Goal: Information Seeking & Learning: Compare options

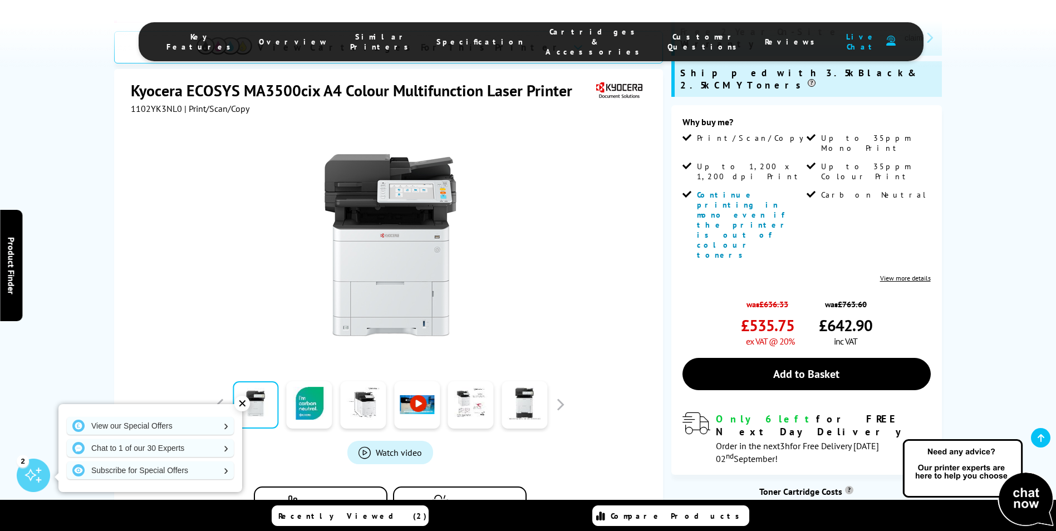
scroll to position [223, 0]
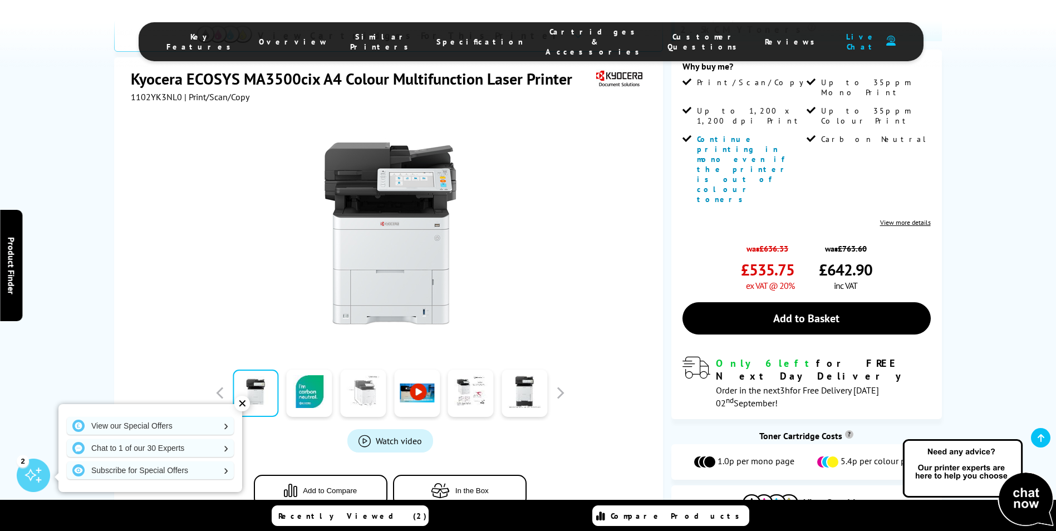
click at [365, 370] on link at bounding box center [363, 393] width 46 height 47
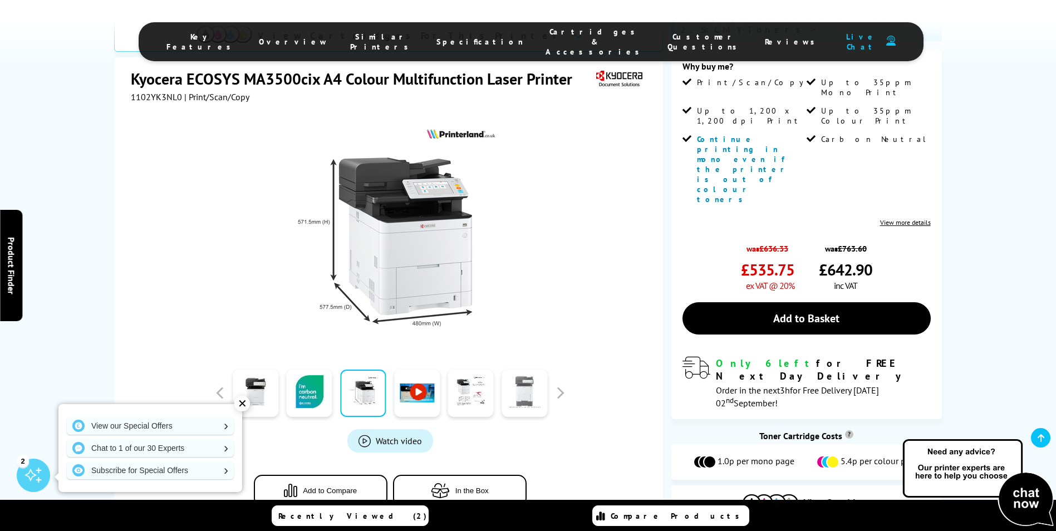
click at [531, 370] on link at bounding box center [524, 393] width 46 height 47
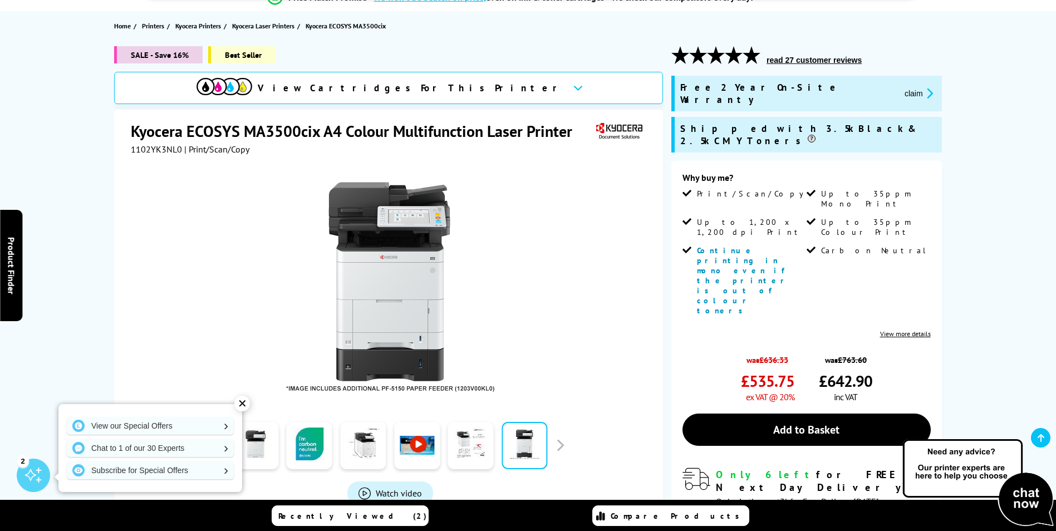
scroll to position [0, 0]
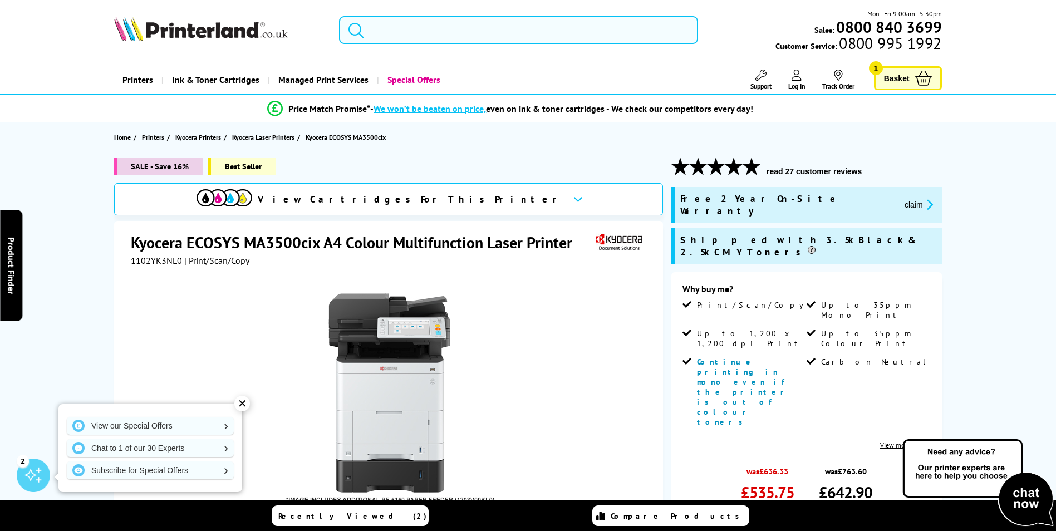
click at [398, 29] on input "search" at bounding box center [518, 30] width 359 height 28
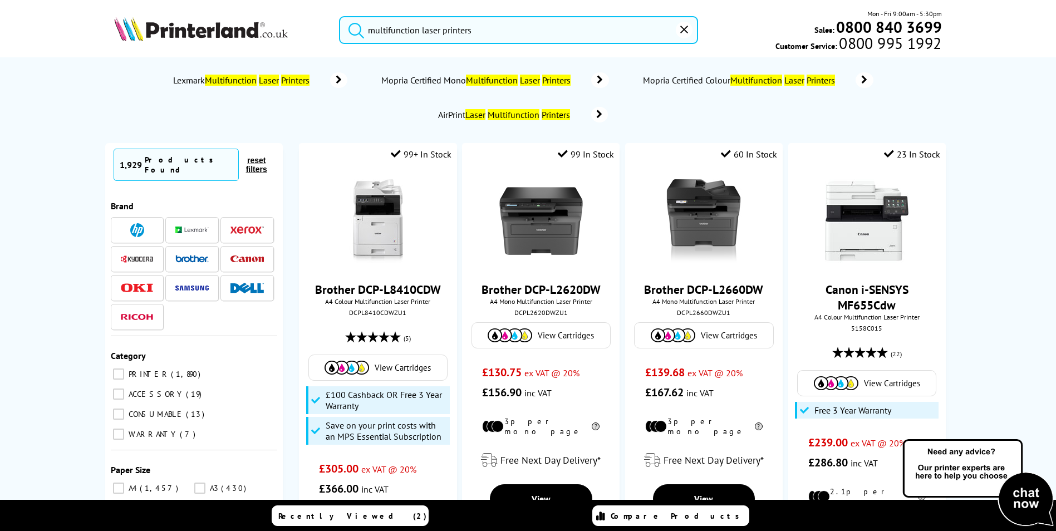
type input "multifunction laser printers"
click at [339, 16] on button "submit" at bounding box center [353, 28] width 28 height 24
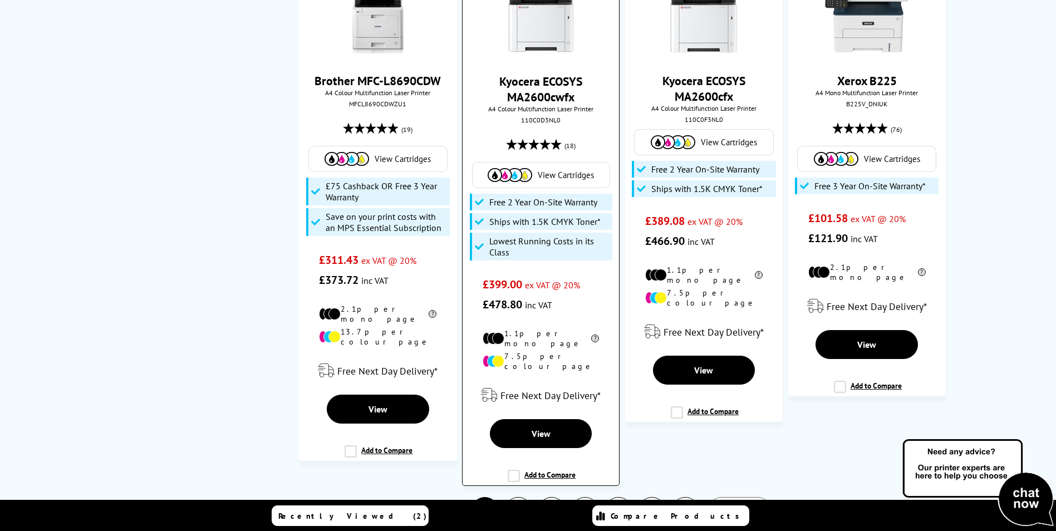
scroll to position [2449, 0]
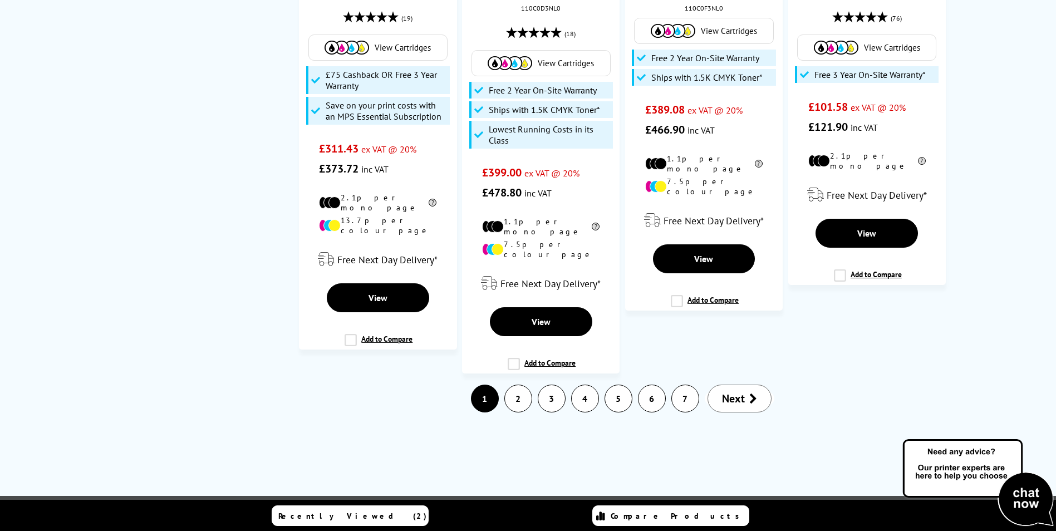
click at [518, 385] on link "2" at bounding box center [518, 398] width 27 height 27
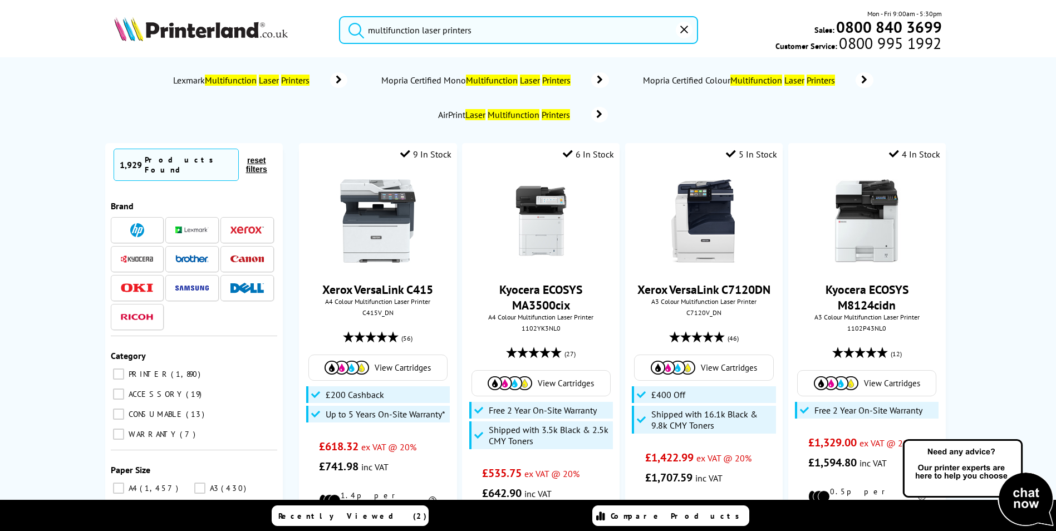
scroll to position [167, 0]
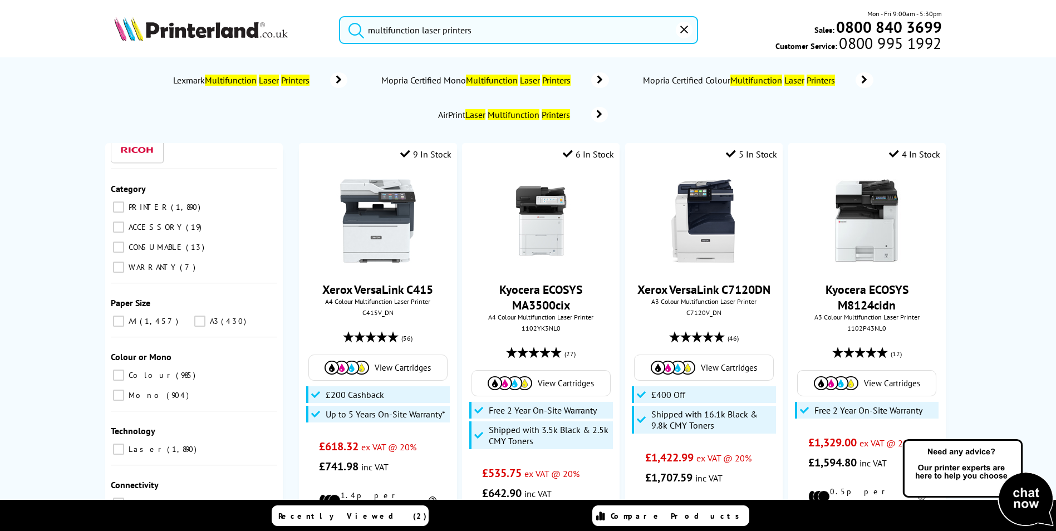
click at [115, 316] on input "A4 1,457" at bounding box center [118, 321] width 11 height 11
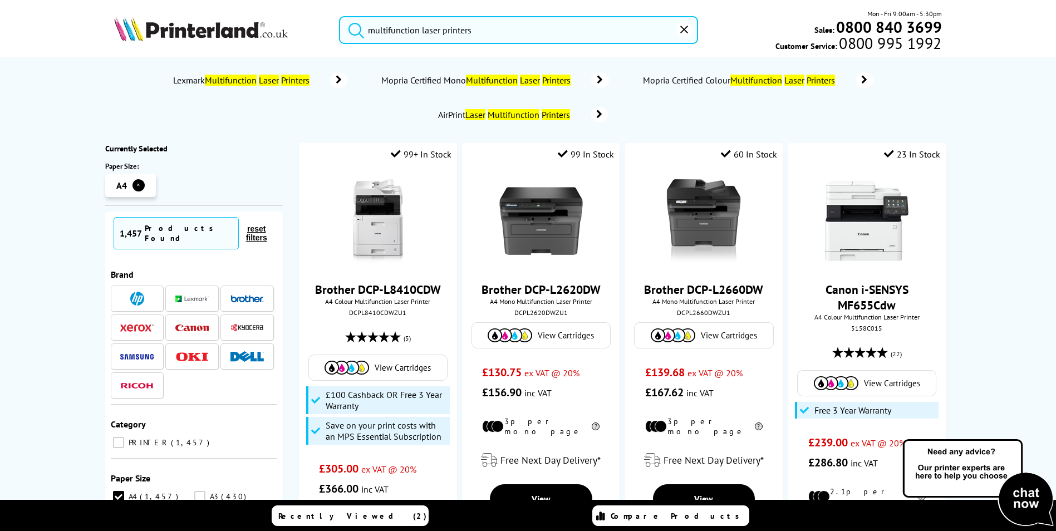
scroll to position [167, 0]
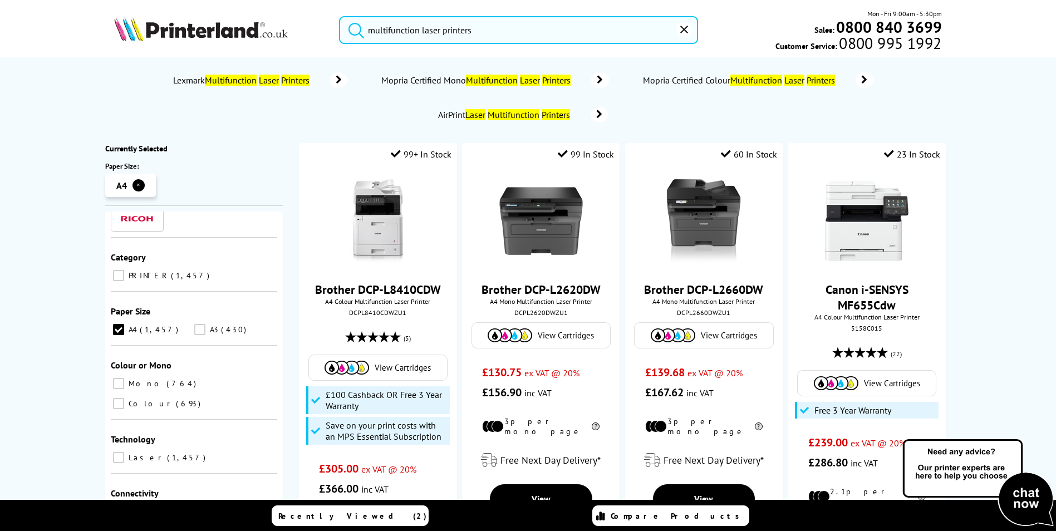
click at [124, 398] on input "Colour 693" at bounding box center [118, 403] width 11 height 11
checkbox input "true"
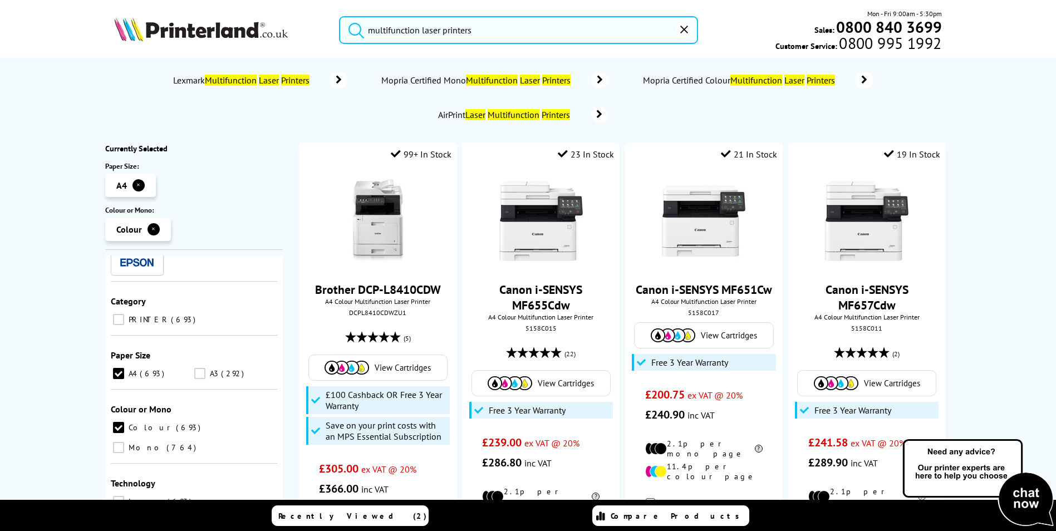
scroll to position [273, 0]
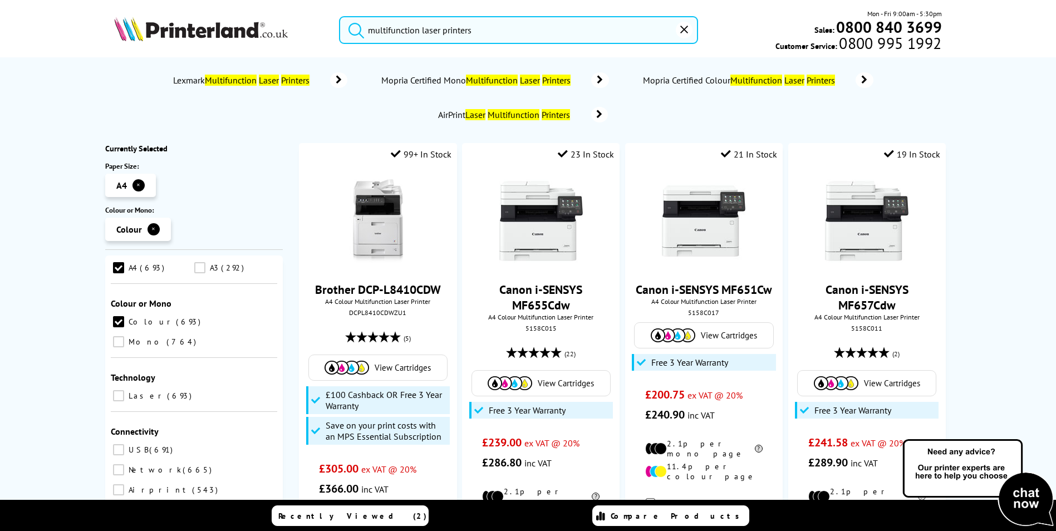
click at [117, 390] on input "Laser 693" at bounding box center [118, 395] width 11 height 11
checkbox input "true"
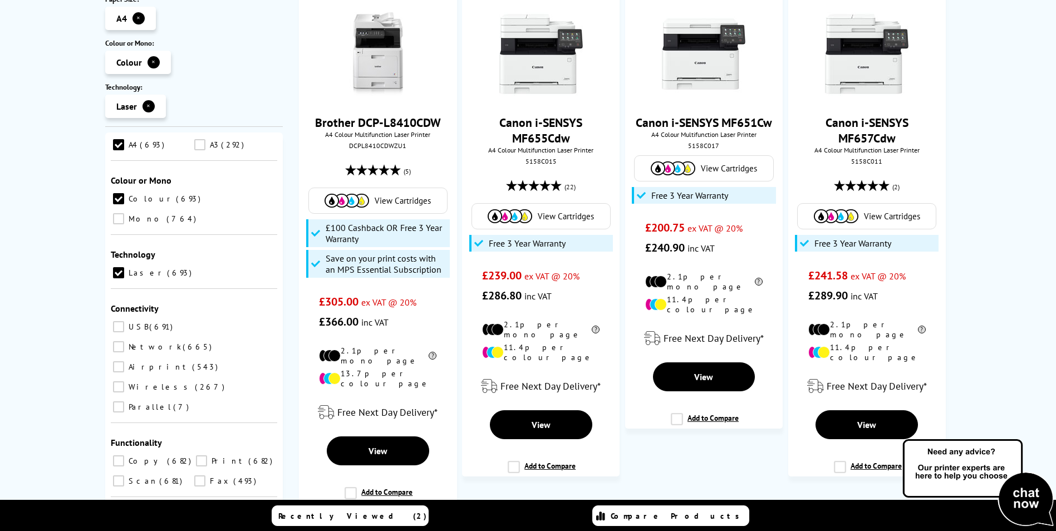
scroll to position [223, 0]
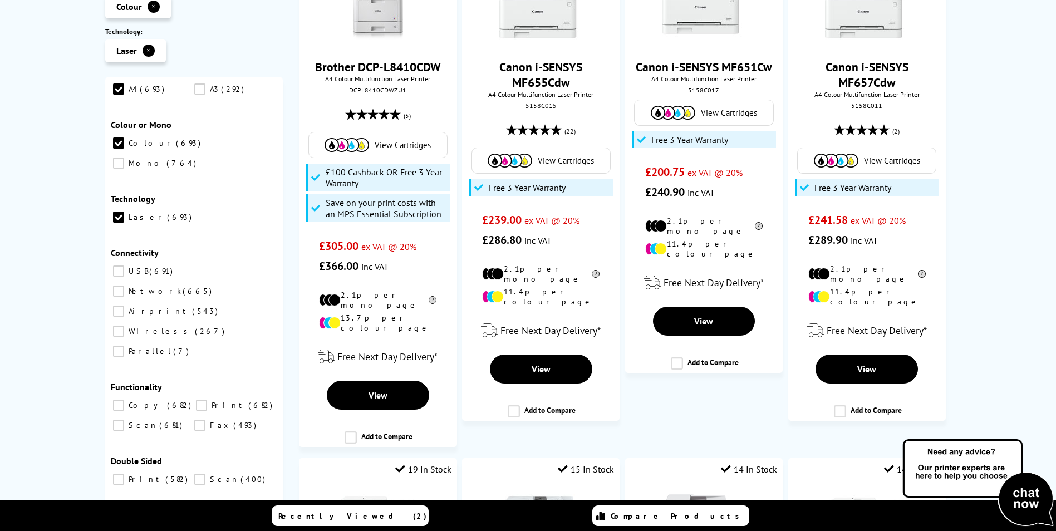
click at [120, 420] on input "[DEMOGRAPHIC_DATA] 681" at bounding box center [118, 425] width 11 height 11
checkbox input "true"
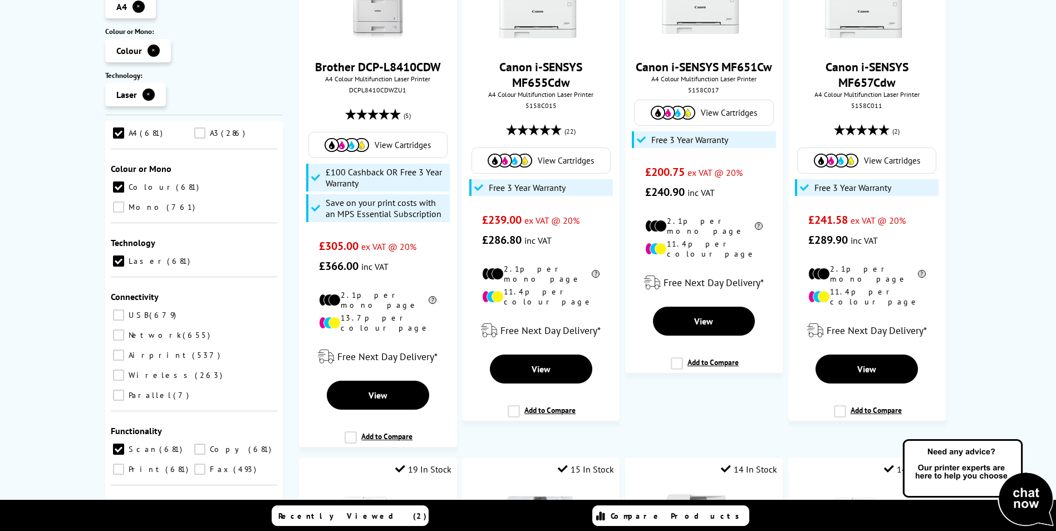
scroll to position [278, 0]
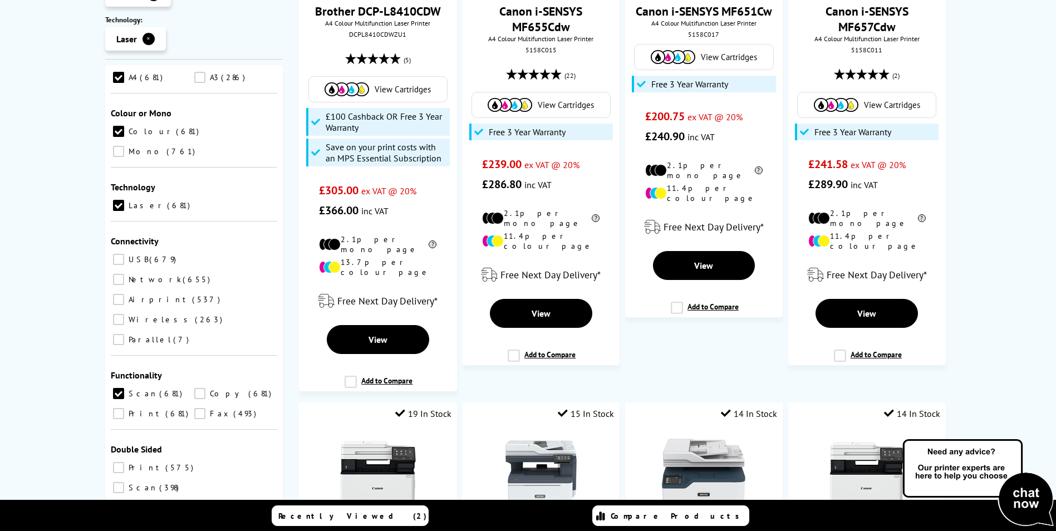
click at [124, 482] on input "Scan 398" at bounding box center [118, 487] width 11 height 11
checkbox input "true"
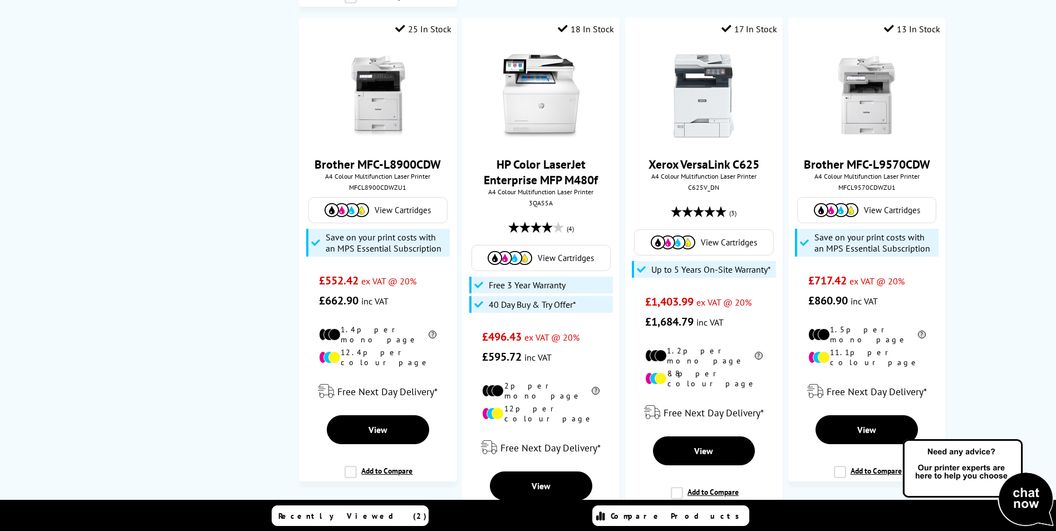
scroll to position [2337, 0]
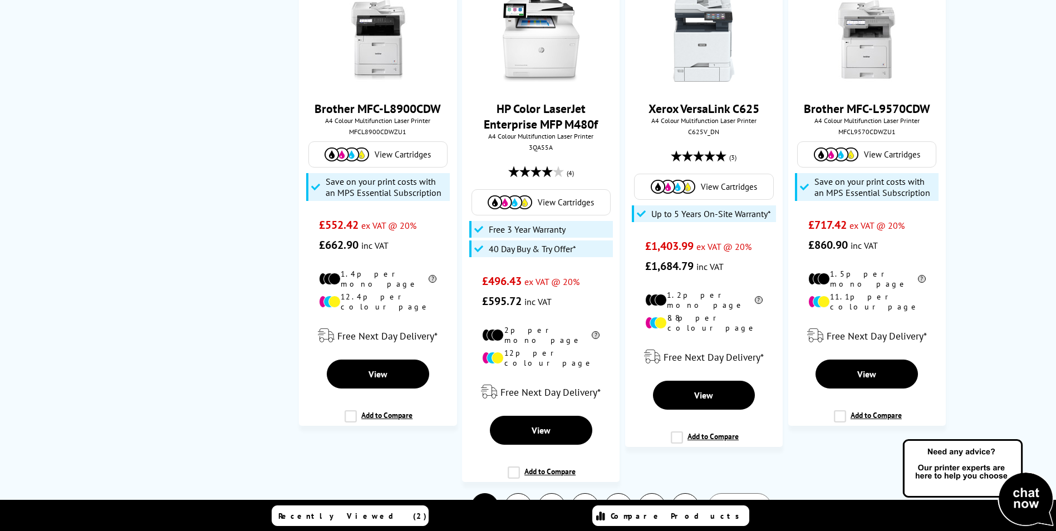
click at [518, 494] on link "2" at bounding box center [518, 507] width 27 height 27
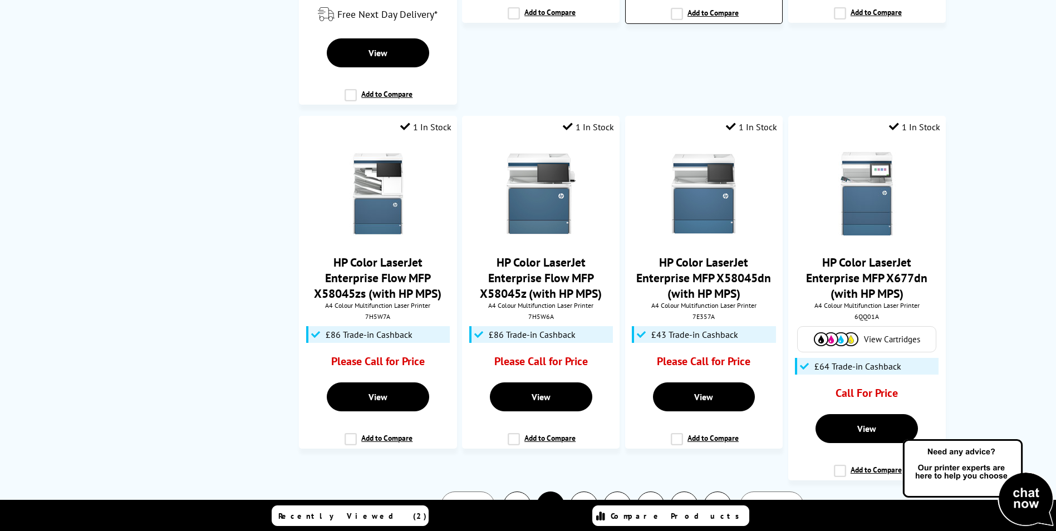
scroll to position [2171, 0]
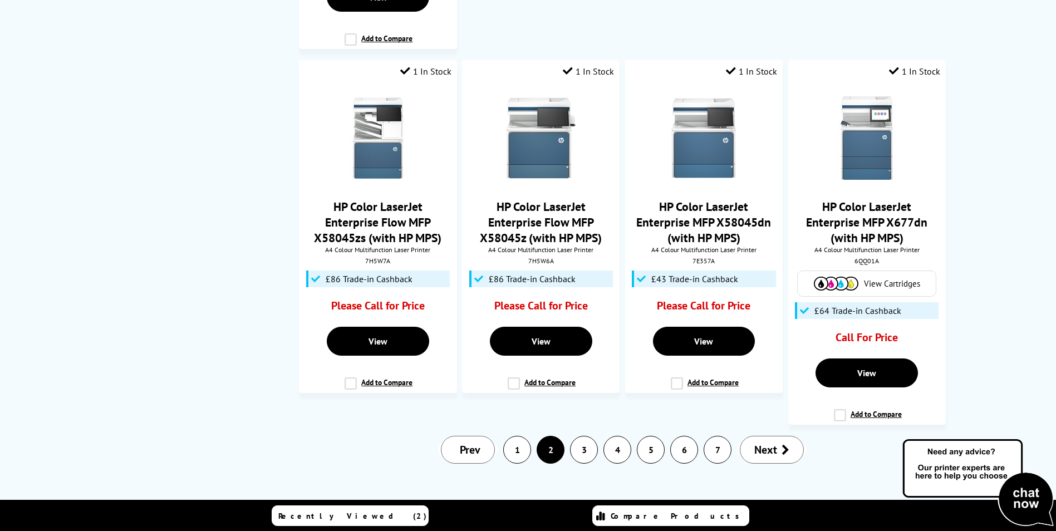
click at [584, 436] on link "3" at bounding box center [583, 449] width 27 height 27
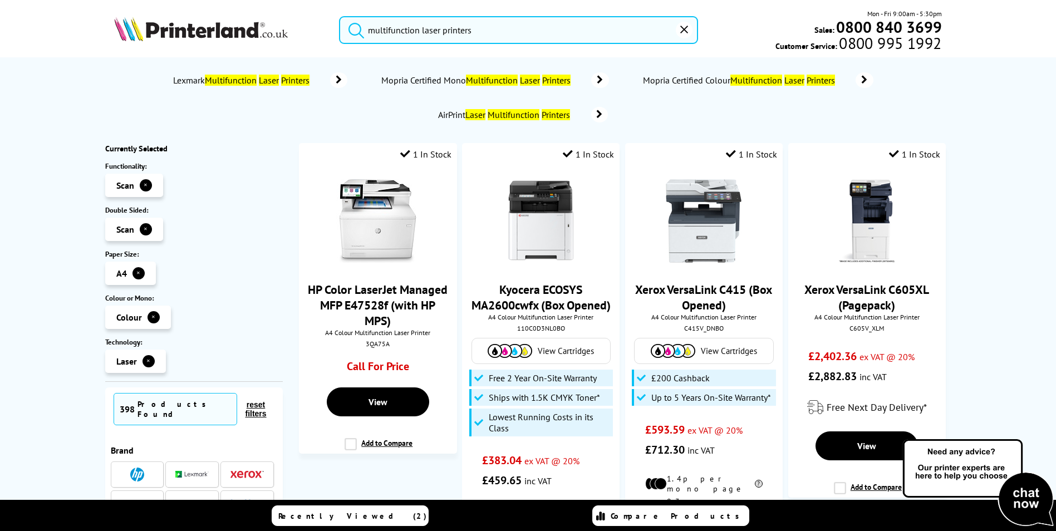
drag, startPoint x: 507, startPoint y: 32, endPoint x: 352, endPoint y: 23, distance: 155.5
click at [352, 23] on form "multifunction laser printers" at bounding box center [518, 30] width 359 height 28
paste input "Canon i-SENSYS MF445dw"
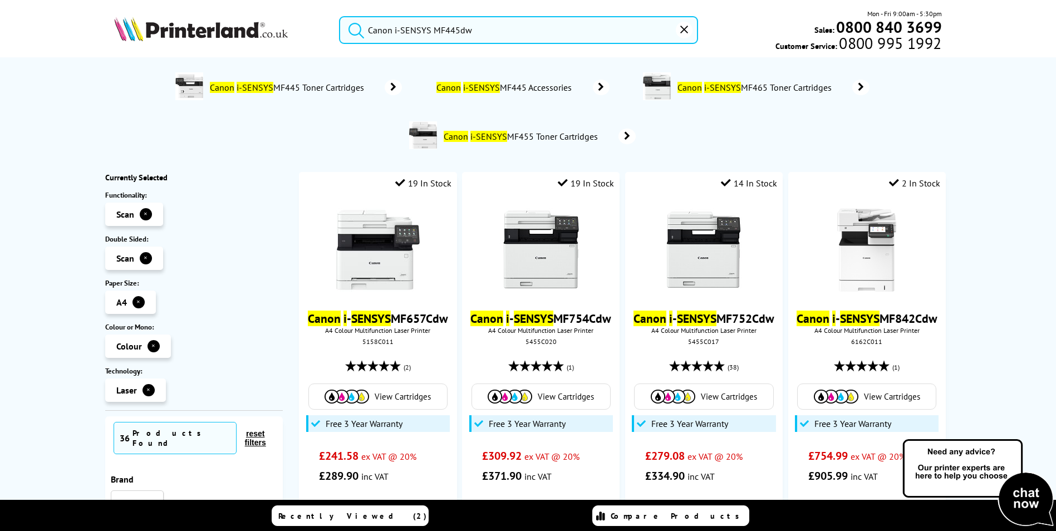
type input "Canon i-SENSYS MF445dw"
click at [339, 16] on button "submit" at bounding box center [353, 28] width 28 height 24
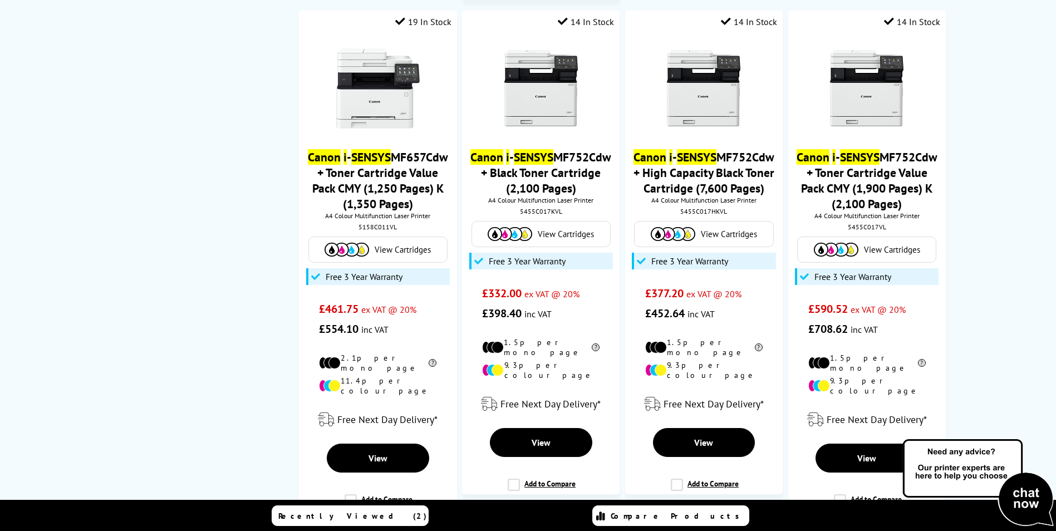
scroll to position [1224, 0]
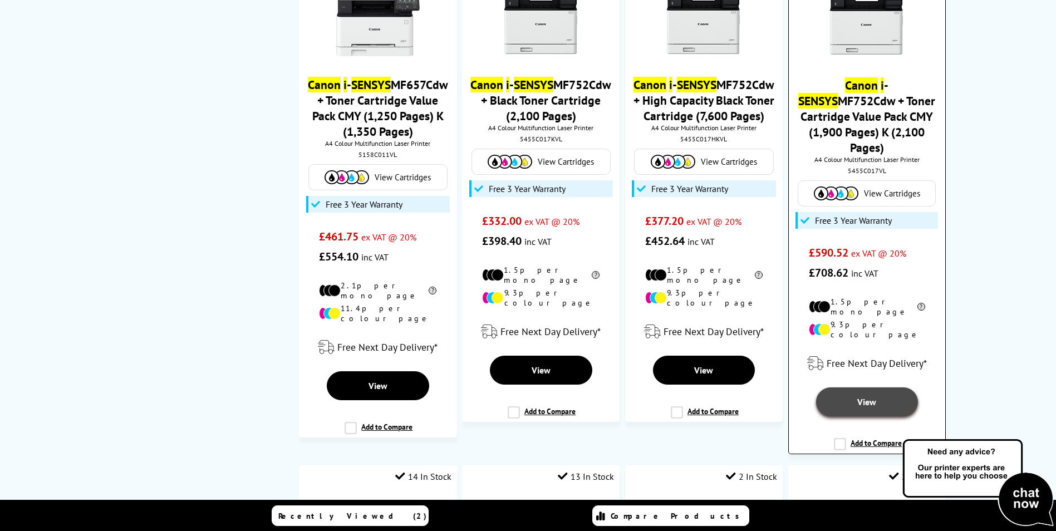
click at [864, 407] on span "View" at bounding box center [866, 401] width 19 height 11
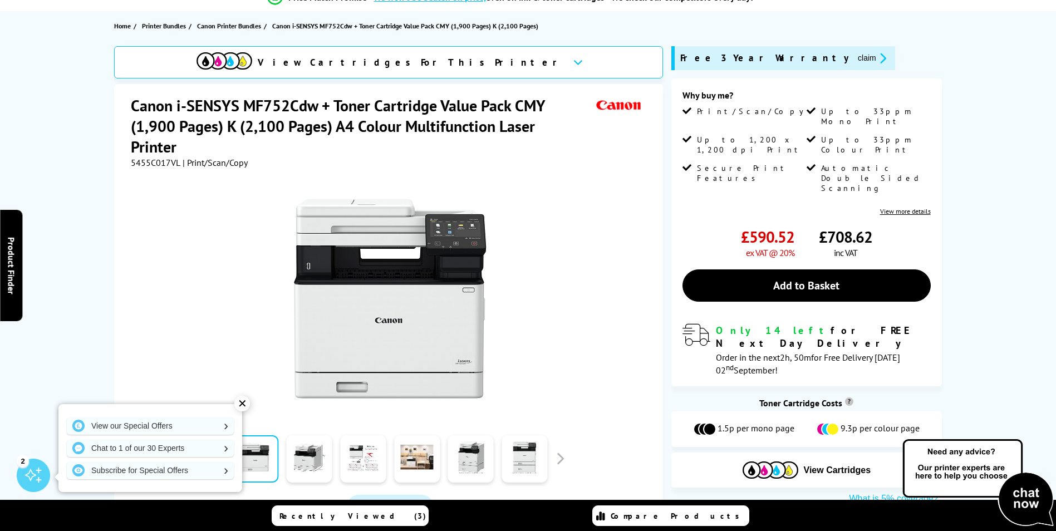
scroll to position [56, 0]
